Goal: Task Accomplishment & Management: Use online tool/utility

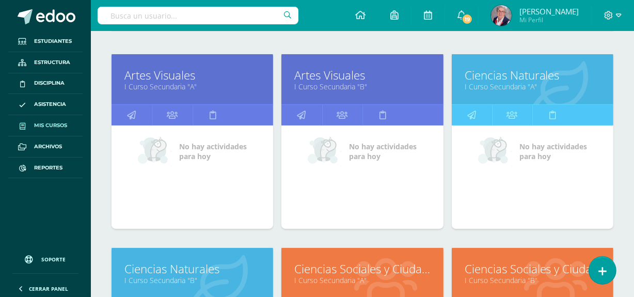
scroll to position [235, 0]
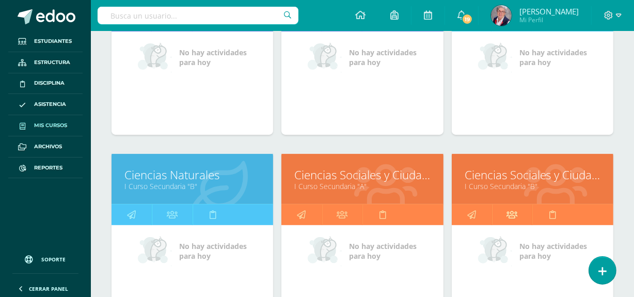
click at [514, 212] on icon at bounding box center [512, 215] width 11 height 20
click at [171, 211] on icon at bounding box center [172, 215] width 11 height 20
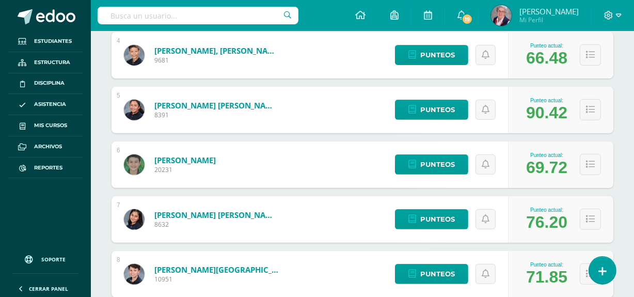
scroll to position [376, 0]
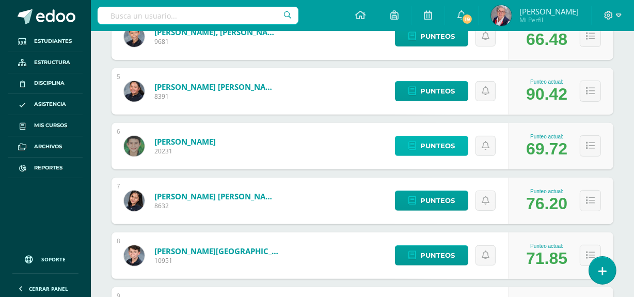
click at [443, 145] on span "Punteos" at bounding box center [438, 145] width 35 height 19
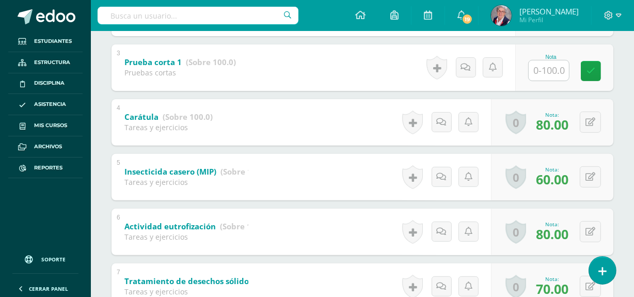
scroll to position [329, 0]
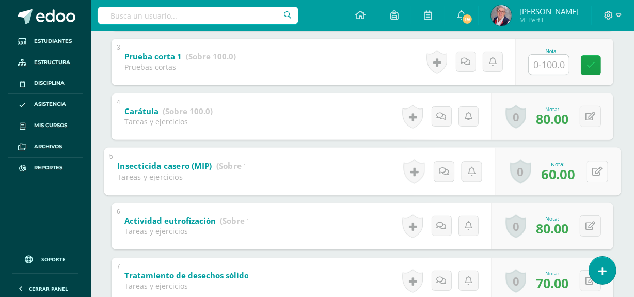
click at [589, 170] on button at bounding box center [598, 172] width 22 height 22
type input "80"
click at [566, 176] on icon at bounding box center [570, 174] width 9 height 9
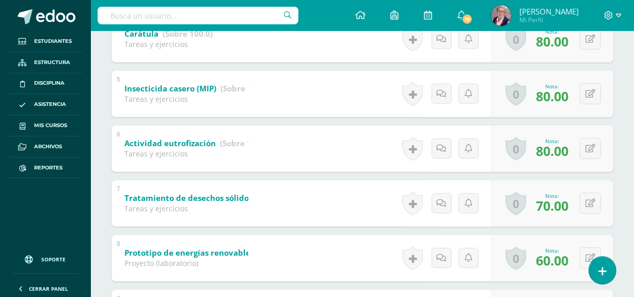
scroll to position [423, 0]
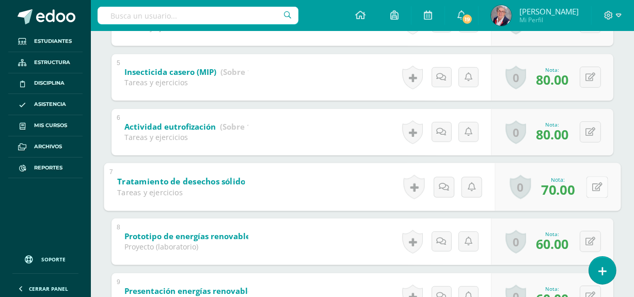
click at [590, 183] on button at bounding box center [598, 187] width 22 height 22
type input "75"
click at [577, 191] on link at bounding box center [570, 190] width 21 height 21
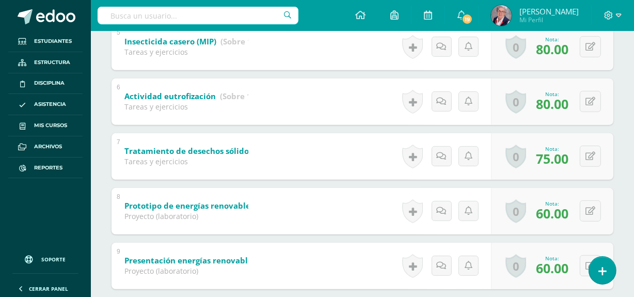
scroll to position [514, 0]
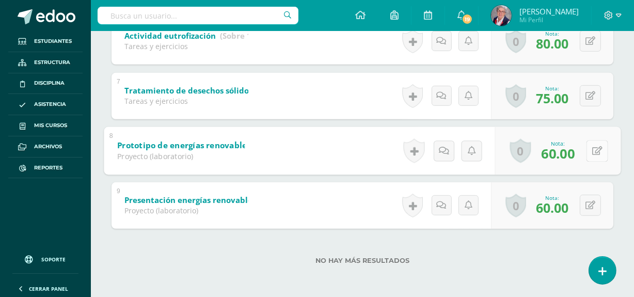
click at [590, 149] on button at bounding box center [598, 151] width 22 height 22
type input "75"
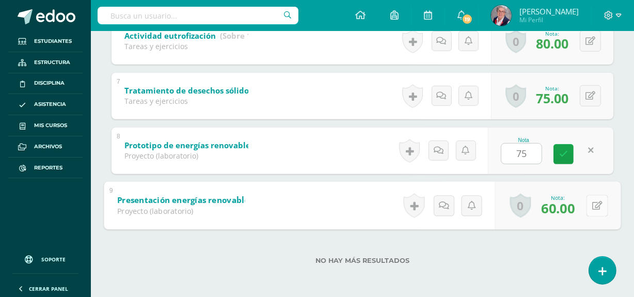
click at [591, 211] on button at bounding box center [598, 206] width 22 height 22
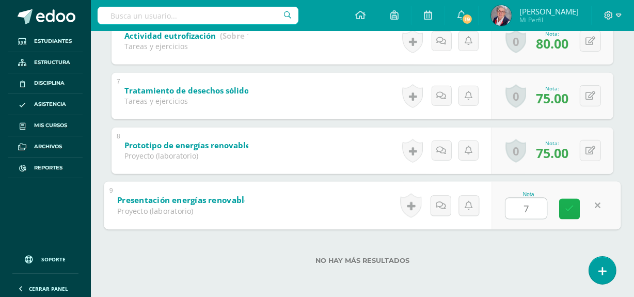
type input "75"
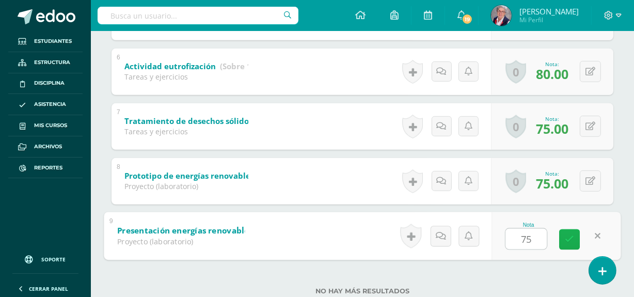
scroll to position [467, 0]
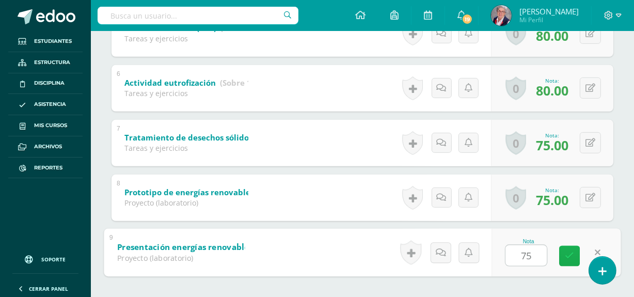
click at [568, 254] on icon at bounding box center [570, 256] width 9 height 9
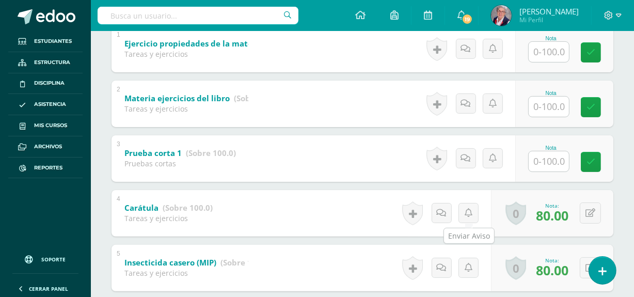
scroll to position [0, 0]
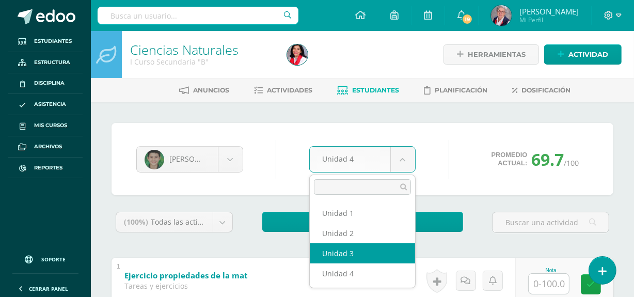
select select "Unidad 3"
